Goal: Information Seeking & Learning: Compare options

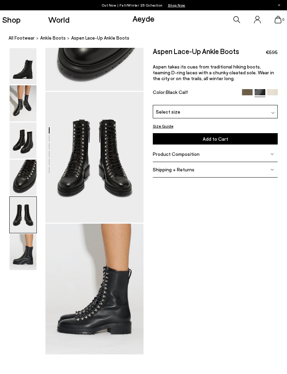
scroll to position [388, 0]
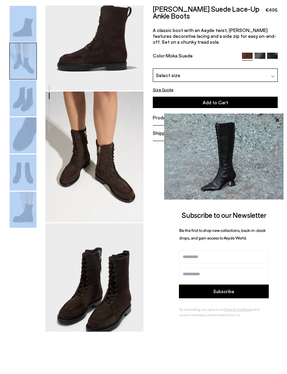
scroll to position [88, 0]
